Goal: Check status

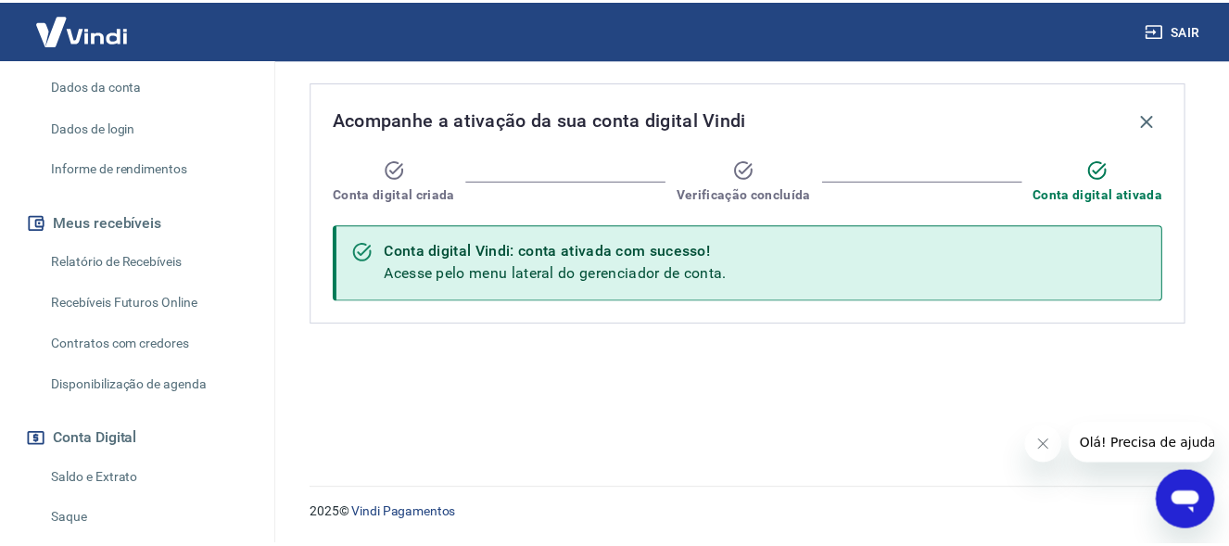
scroll to position [147, 0]
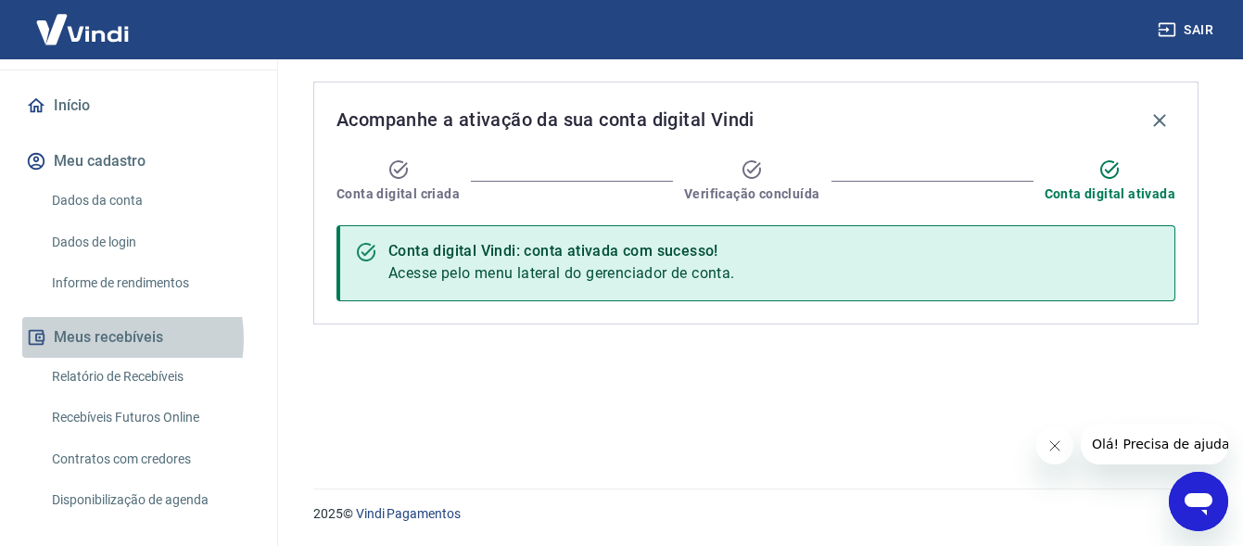
click at [105, 338] on button "Meus recebíveis" at bounding box center [138, 337] width 233 height 41
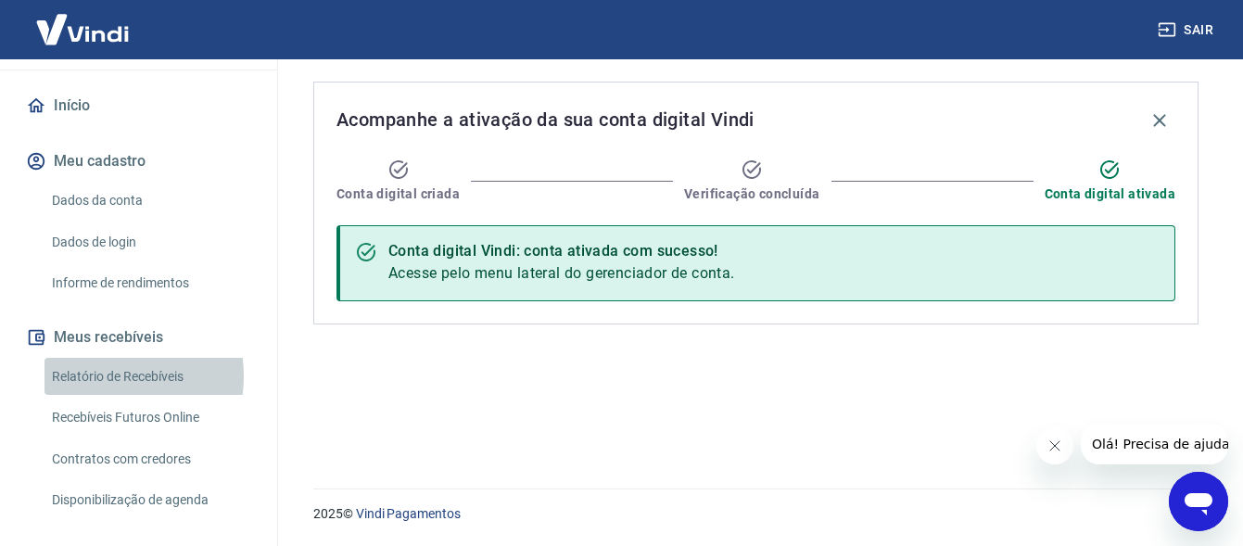
click at [97, 375] on link "Relatório de Recebíveis" at bounding box center [149, 377] width 210 height 38
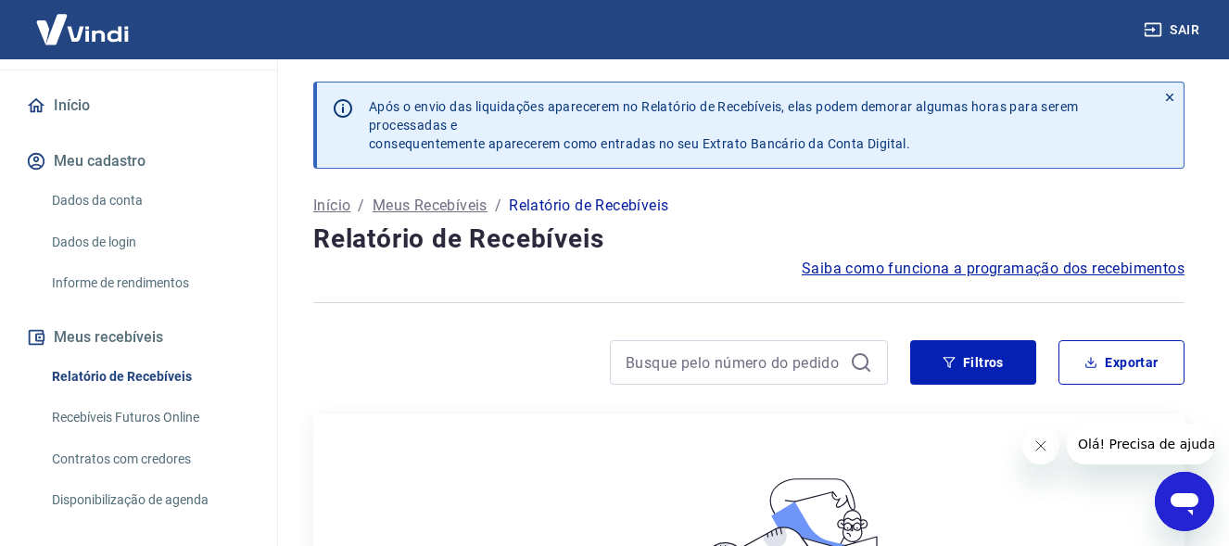
click at [94, 421] on link "Recebíveis Futuros Online" at bounding box center [149, 418] width 210 height 38
